Goal: Navigation & Orientation: Find specific page/section

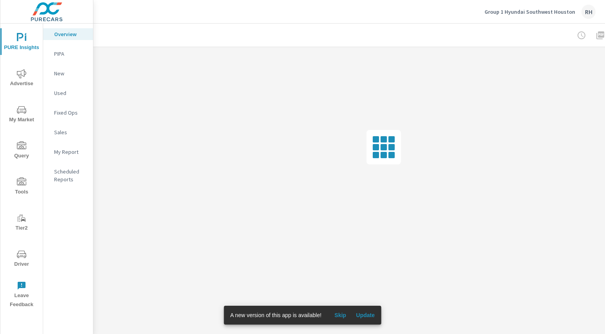
click at [522, 13] on p "Group 1 Hyundai Southwest Houston" at bounding box center [530, 11] width 91 height 7
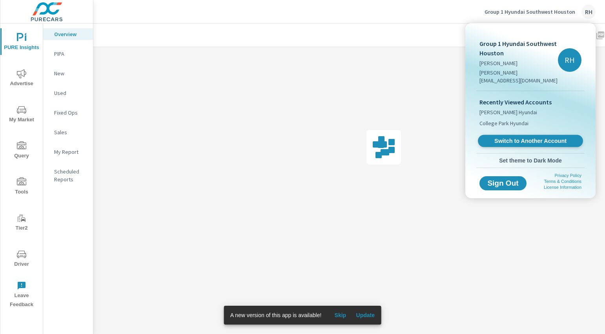
click at [514, 137] on span "Switch to Another Account" at bounding box center [531, 140] width 96 height 7
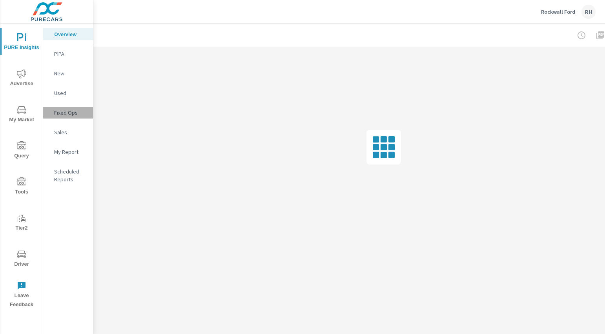
click at [69, 112] on p "Fixed Ops" at bounding box center [70, 113] width 33 height 8
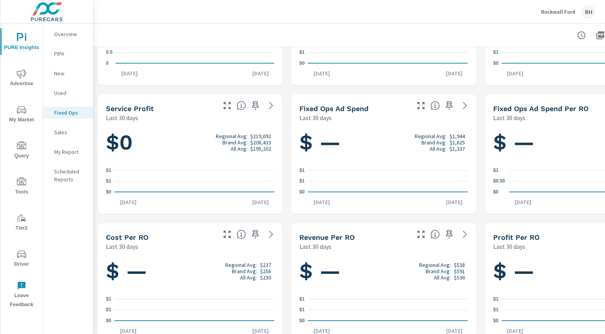
scroll to position [99, 0]
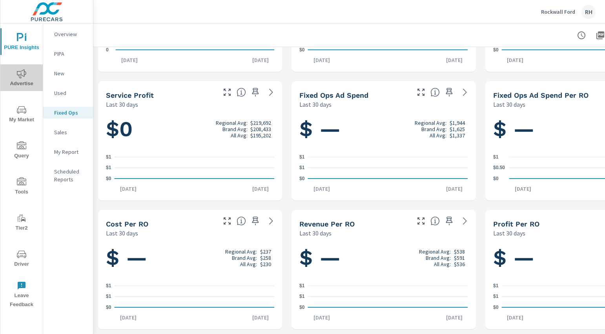
click at [22, 82] on span "Advertise" at bounding box center [22, 78] width 38 height 19
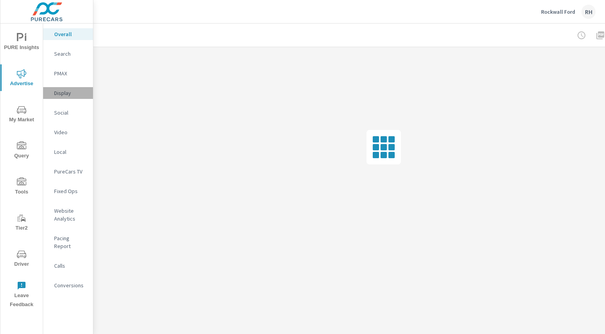
click at [60, 90] on p "Display" at bounding box center [70, 93] width 33 height 8
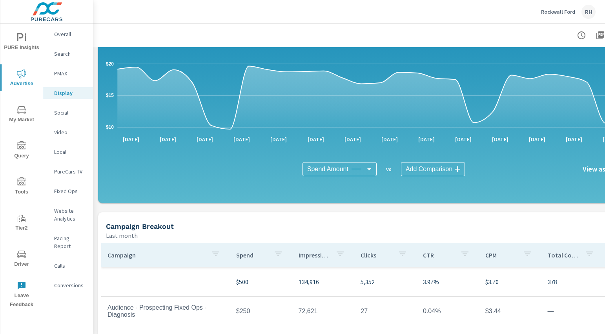
scroll to position [228, 0]
